Goal: Task Accomplishment & Management: Manage account settings

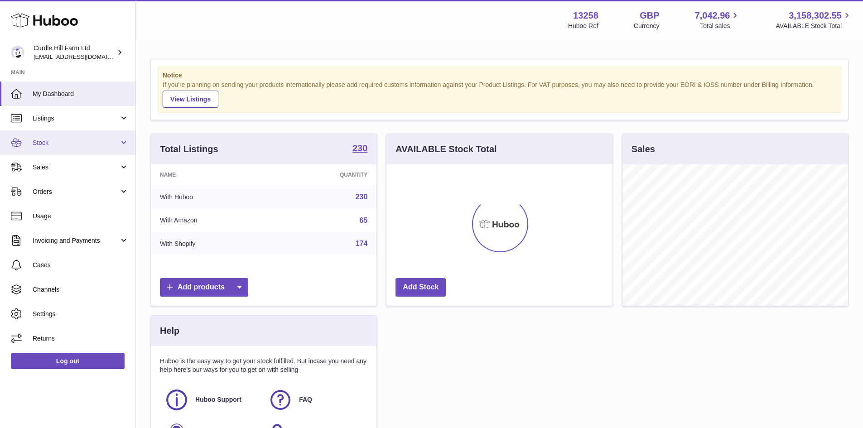
scroll to position [141, 226]
click at [95, 146] on span "Stock" at bounding box center [76, 143] width 86 height 9
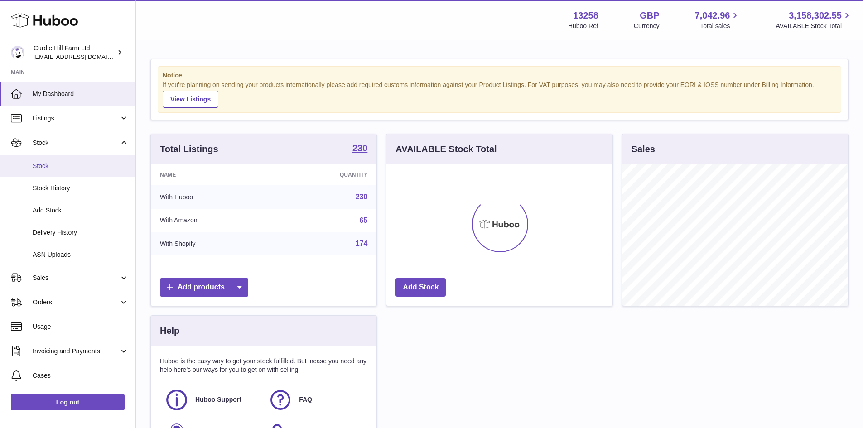
click at [101, 169] on span "Stock" at bounding box center [81, 166] width 96 height 9
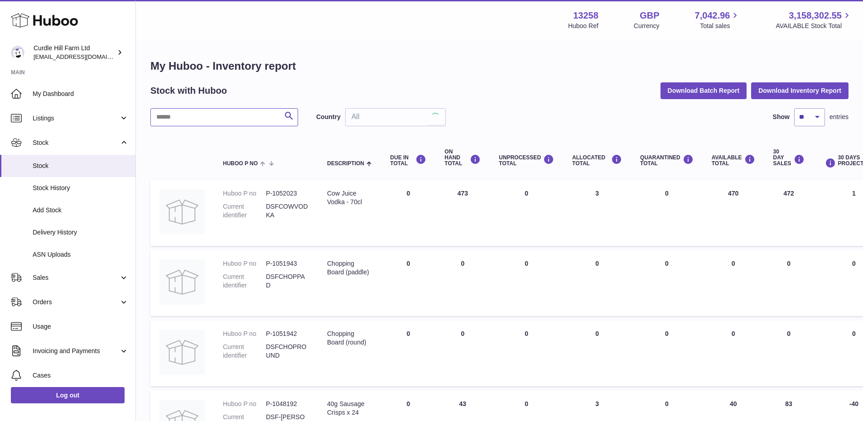
click at [258, 120] on input "text" at bounding box center [224, 117] width 148 height 18
type input "**********"
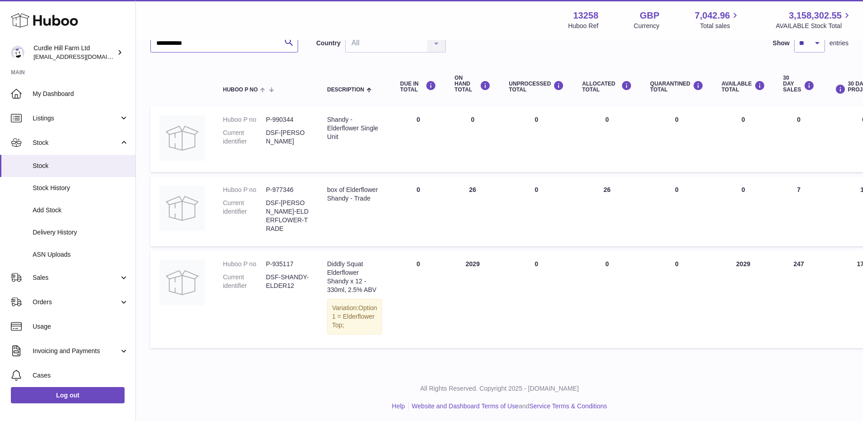
scroll to position [90, 0]
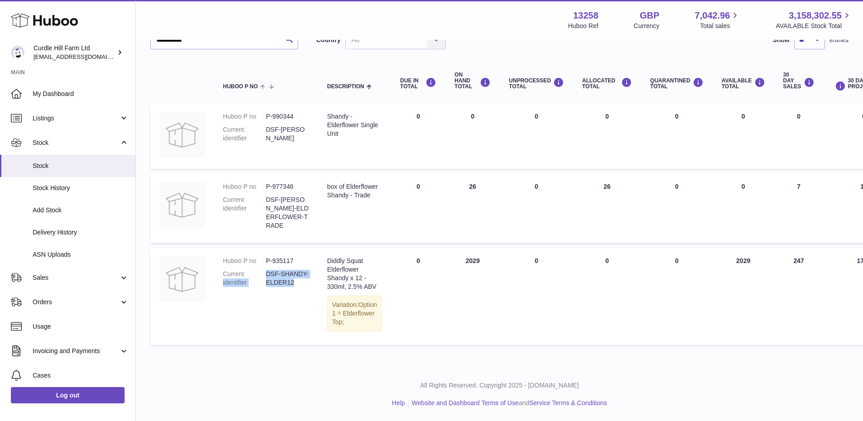
drag, startPoint x: 301, startPoint y: 266, endPoint x: 265, endPoint y: 258, distance: 37.1
click at [265, 258] on dl "Huboo P no P-935117 Current identifier DSF-SHANDY-ELDER12" at bounding box center [266, 274] width 86 height 35
click at [283, 270] on dd "DSF-SHANDY-ELDER12" at bounding box center [287, 278] width 43 height 17
click at [272, 273] on dl "Huboo P no P-935117 Current identifier DSF-SHANDY-ELDER12" at bounding box center [266, 274] width 86 height 35
click at [282, 112] on dd "P-990344" at bounding box center [287, 116] width 43 height 9
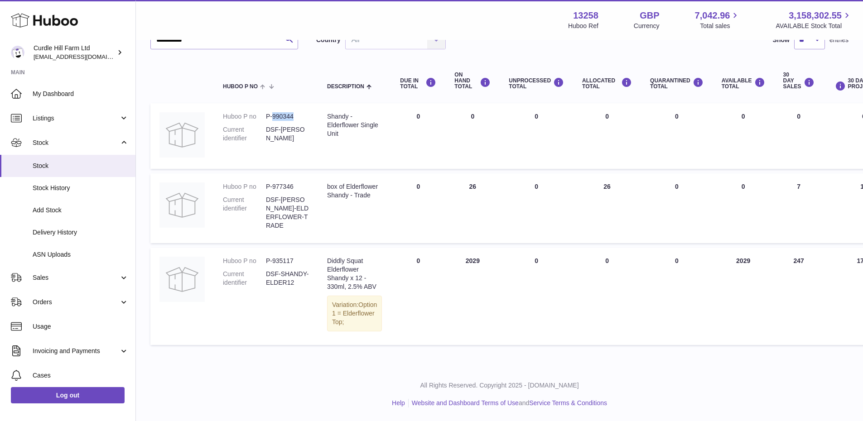
click at [282, 112] on dd "P-990344" at bounding box center [287, 116] width 43 height 9
click at [295, 270] on dd "DSF-SHANDY-ELDER12" at bounding box center [287, 278] width 43 height 17
drag, startPoint x: 295, startPoint y: 266, endPoint x: 263, endPoint y: 257, distance: 33.4
click at [263, 257] on dl "Huboo P no P-935117 Current identifier DSF-SHANDY-ELDER12" at bounding box center [266, 274] width 86 height 35
click at [297, 270] on dd "DSF-SHANDY-ELDER12" at bounding box center [287, 278] width 43 height 17
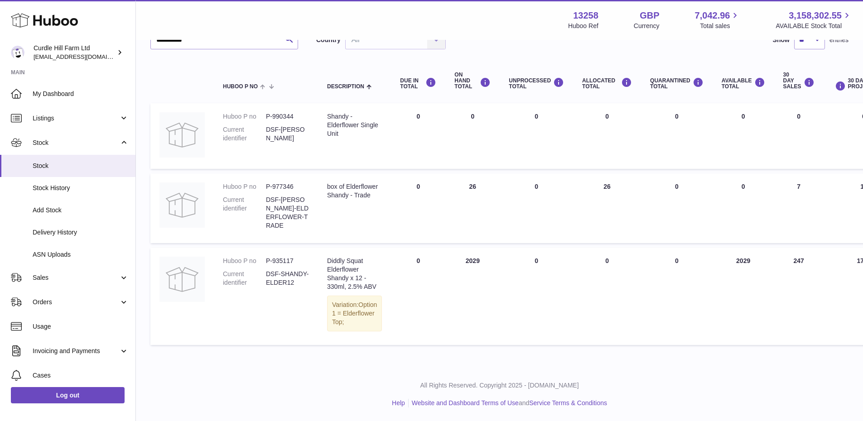
click at [292, 257] on dd "P-935117" at bounding box center [287, 261] width 43 height 9
click at [286, 257] on dd "P-935117" at bounding box center [287, 261] width 43 height 9
copy dd "935117"
click at [75, 144] on span "Stock" at bounding box center [76, 143] width 86 height 9
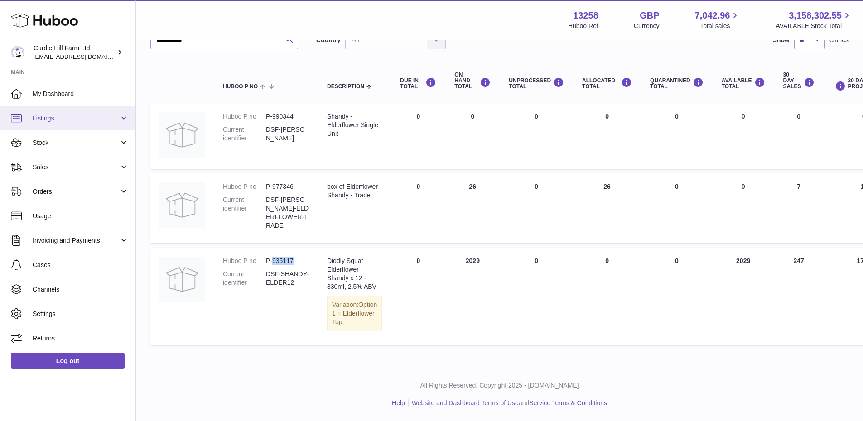
click at [77, 120] on span "Listings" at bounding box center [76, 118] width 86 height 9
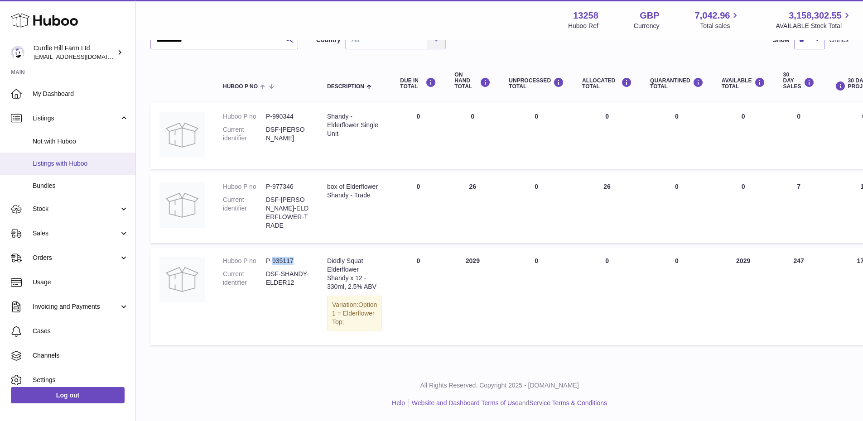
click at [82, 165] on span "Listings with Huboo" at bounding box center [81, 163] width 96 height 9
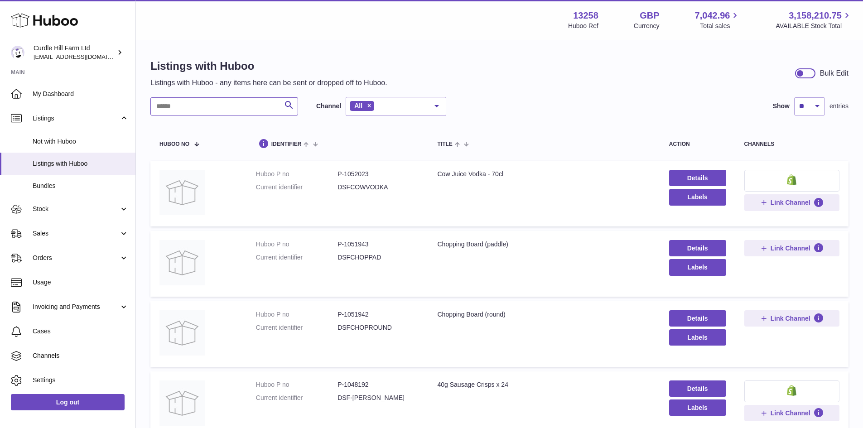
click at [221, 114] on input "text" at bounding box center [224, 106] width 148 height 18
paste input "******"
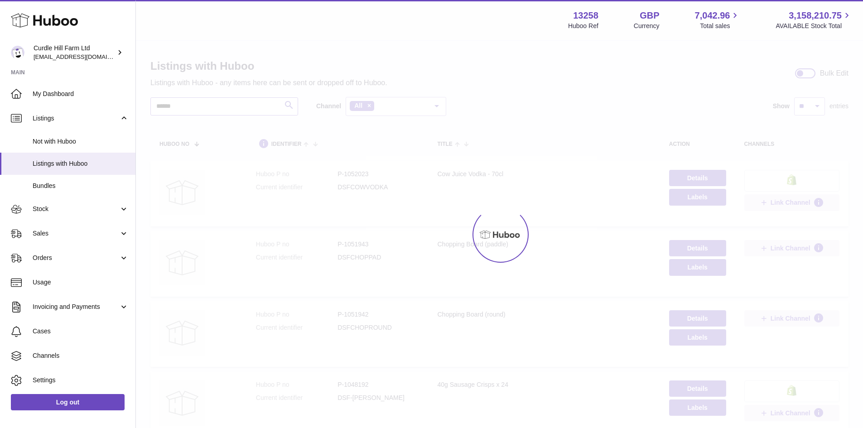
type input "******"
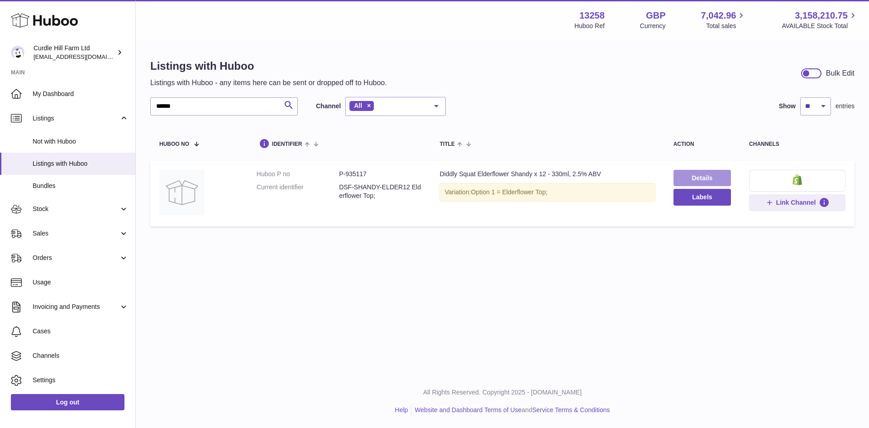
click at [682, 178] on link "Details" at bounding box center [703, 178] width 58 height 16
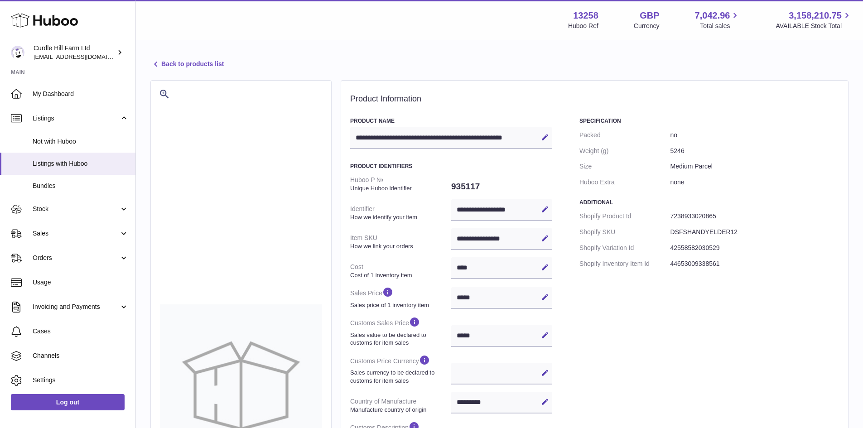
select select
select select "***"
select select "****"
drag, startPoint x: 609, startPoint y: 258, endPoint x: 777, endPoint y: 269, distance: 168.3
click at [777, 269] on dl "Shopify Product Id 7238933020865 Shopify SKU DSFSHANDYELDER12 Shopify Variation…" at bounding box center [708, 239] width 259 height 63
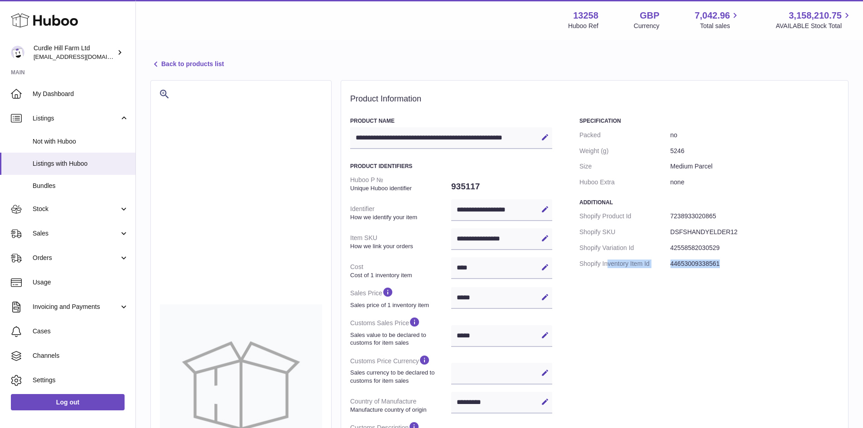
click at [676, 262] on dd "44653009338561" at bounding box center [754, 264] width 168 height 16
